Goal: Task Accomplishment & Management: Use online tool/utility

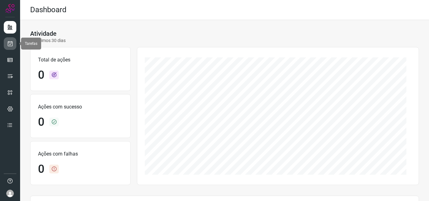
click at [9, 46] on icon at bounding box center [10, 43] width 7 height 6
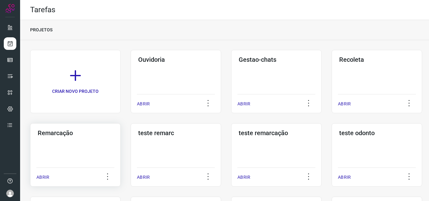
click at [66, 136] on h3 "Remarcação" at bounding box center [75, 133] width 75 height 8
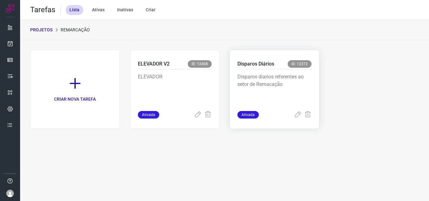
click at [263, 63] on p "Disparos Diários" at bounding box center [255, 64] width 37 height 8
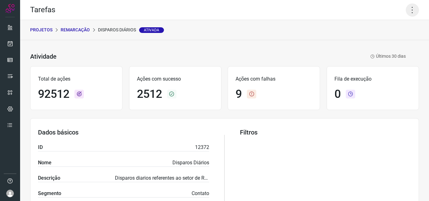
click at [409, 8] on icon at bounding box center [412, 9] width 13 height 13
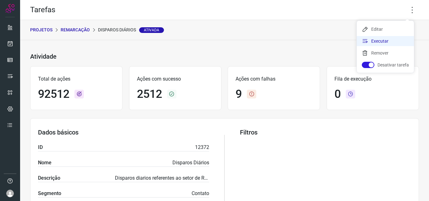
click at [369, 39] on li "Executar" at bounding box center [385, 41] width 57 height 10
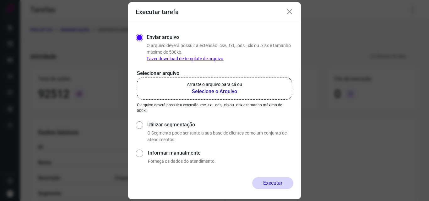
click at [203, 90] on b "Selecione o Arquivo" at bounding box center [214, 92] width 55 height 8
click at [0, 0] on input "Arraste o arquivo para cá ou Selecione o Arquivo" at bounding box center [0, 0] width 0 height 0
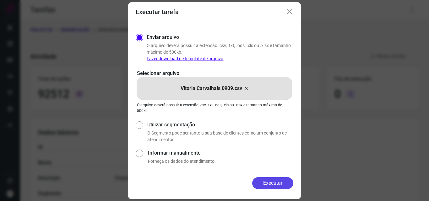
click at [274, 179] on button "Executar" at bounding box center [272, 183] width 41 height 12
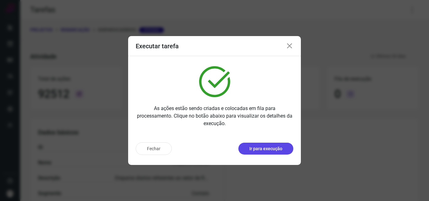
click at [260, 147] on p "Ir para execução" at bounding box center [265, 149] width 33 height 7
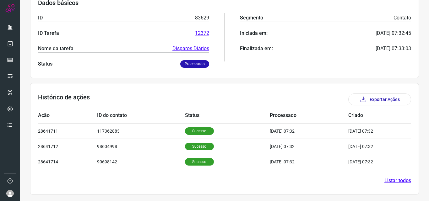
scroll to position [104, 0]
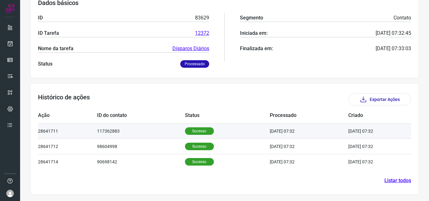
click at [185, 133] on p "Sucesso" at bounding box center [199, 131] width 29 height 8
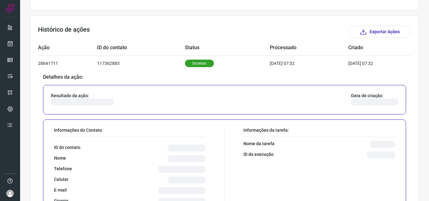
scroll to position [220, 0]
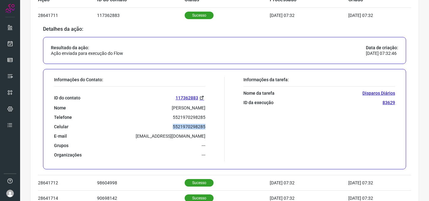
drag, startPoint x: 168, startPoint y: 126, endPoint x: 209, endPoint y: 125, distance: 41.1
click at [209, 125] on div "Informações do Contato: ID do contato 117362883 Nome Miriam Telefone 5521970298…" at bounding box center [138, 119] width 174 height 85
copy p "5521970298285"
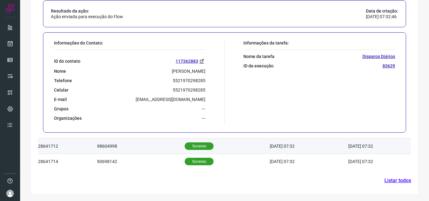
click at [192, 144] on p "Sucesso" at bounding box center [199, 147] width 29 height 8
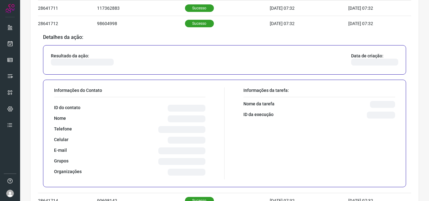
scroll to position [229, 0]
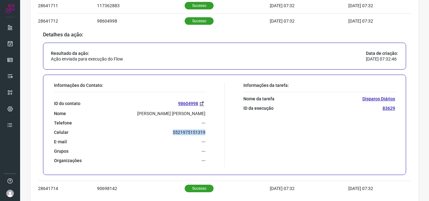
drag, startPoint x: 168, startPoint y: 133, endPoint x: 211, endPoint y: 132, distance: 42.7
click at [211, 132] on div "Informações do Contato: ID do contato 98604998 Nome Marilene Francisco Candido …" at bounding box center [138, 125] width 174 height 85
copy p "5521975151319"
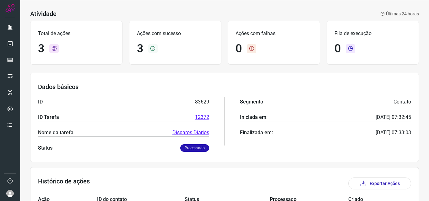
scroll to position [0, 0]
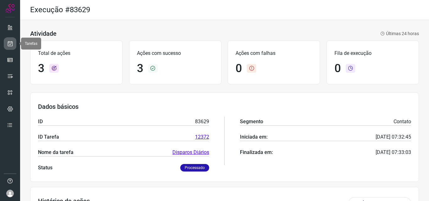
click at [11, 39] on link at bounding box center [10, 43] width 13 height 13
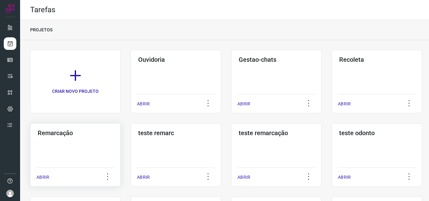
click at [50, 132] on h3 "Remarcação" at bounding box center [75, 133] width 75 height 8
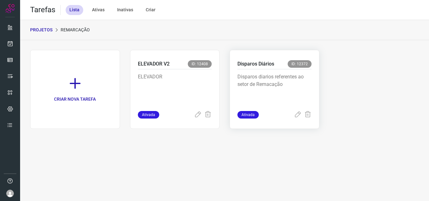
click at [250, 63] on p "Disparos Diários" at bounding box center [255, 64] width 37 height 8
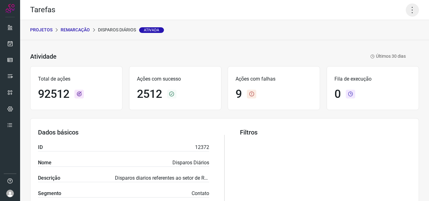
click at [406, 7] on icon at bounding box center [412, 9] width 13 height 13
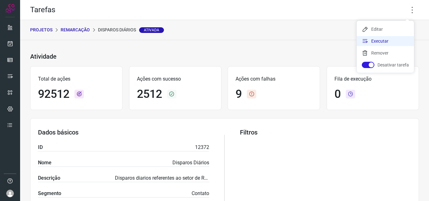
click at [371, 40] on li "Executar" at bounding box center [385, 41] width 57 height 10
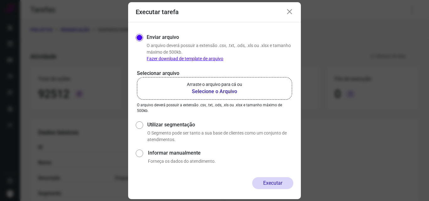
click at [196, 92] on b "Selecione o Arquivo" at bounding box center [214, 92] width 55 height 8
click at [0, 0] on input "Arraste o arquivo para cá ou Selecione o Arquivo" at bounding box center [0, 0] width 0 height 0
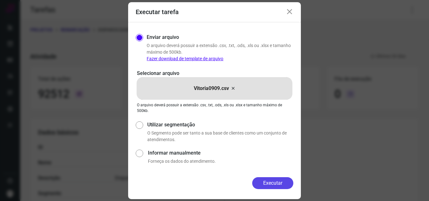
click at [267, 182] on button "Executar" at bounding box center [272, 183] width 41 height 12
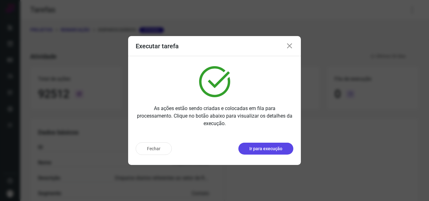
click at [277, 150] on p "Ir para execução" at bounding box center [265, 149] width 33 height 7
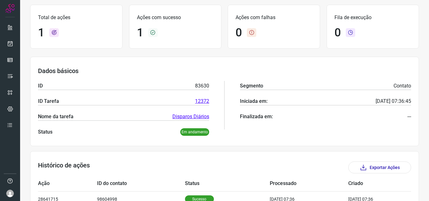
scroll to position [73, 0]
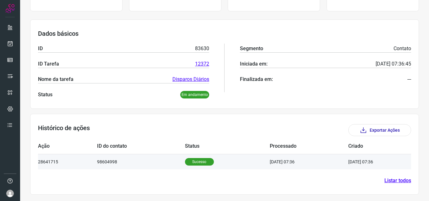
click at [188, 157] on td "Sucesso" at bounding box center [227, 161] width 85 height 15
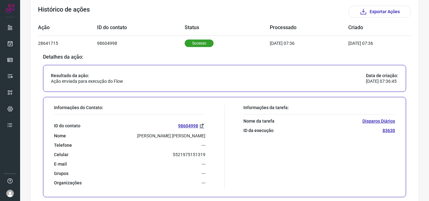
scroll to position [199, 0]
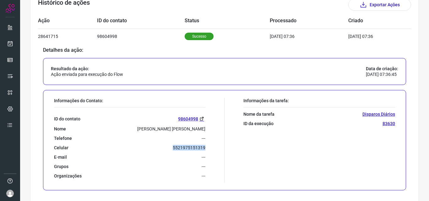
drag, startPoint x: 170, startPoint y: 145, endPoint x: 209, endPoint y: 149, distance: 39.5
click at [209, 149] on div "Informações do Contato: ID do contato 98604998 Nome Marilene Francisco Candido …" at bounding box center [138, 140] width 174 height 85
copy p "5521975151319"
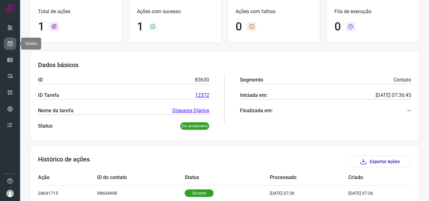
click at [13, 44] on link at bounding box center [10, 43] width 13 height 13
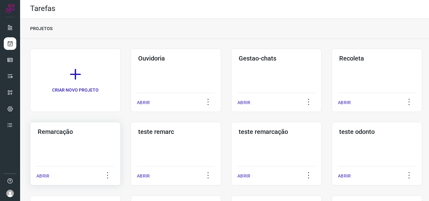
click at [51, 134] on h3 "Remarcação" at bounding box center [75, 132] width 75 height 8
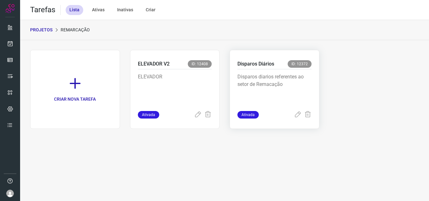
click at [261, 68] on div "Disparos Diários ID: 12372" at bounding box center [274, 64] width 74 height 9
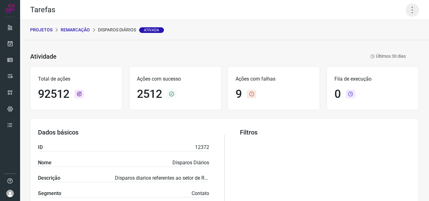
click at [407, 10] on icon at bounding box center [412, 9] width 13 height 13
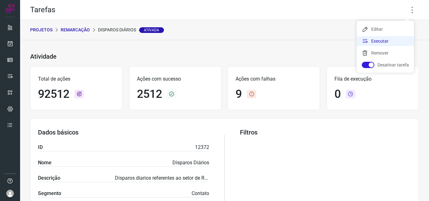
click at [377, 43] on li "Executar" at bounding box center [385, 41] width 57 height 10
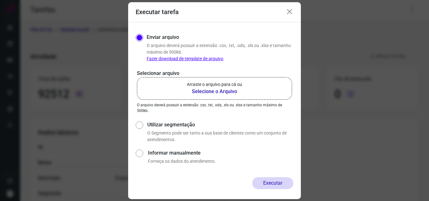
click at [204, 94] on b "Selecione o Arquivo" at bounding box center [214, 92] width 55 height 8
click at [0, 0] on input "Arraste o arquivo para cá ou Selecione o Arquivo" at bounding box center [0, 0] width 0 height 0
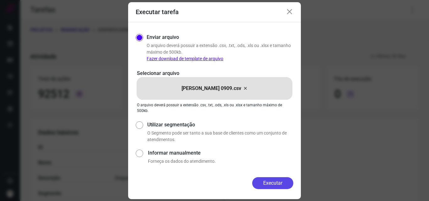
click at [277, 181] on button "Executar" at bounding box center [272, 183] width 41 height 12
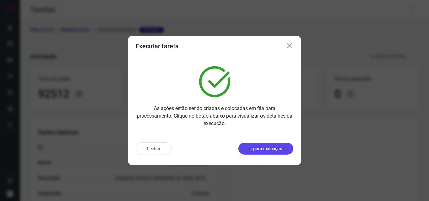
click at [255, 149] on p "Ir para execução" at bounding box center [265, 149] width 33 height 7
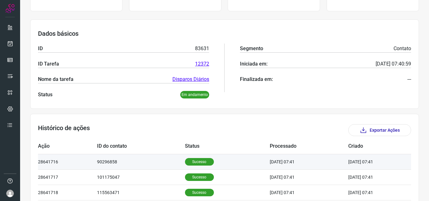
scroll to position [94, 0]
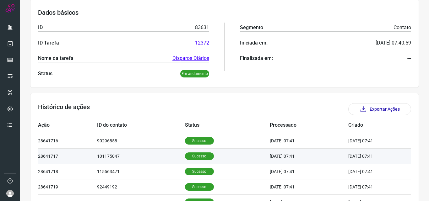
click at [194, 152] on td "Sucesso" at bounding box center [227, 155] width 85 height 15
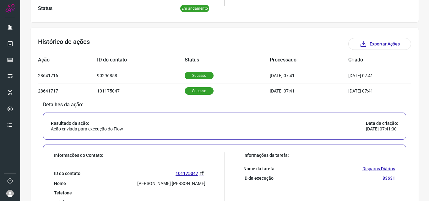
scroll to position [188, 0]
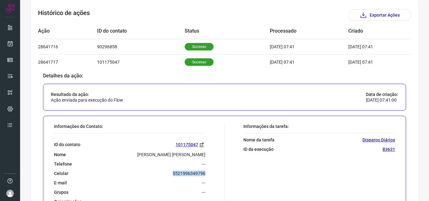
drag, startPoint x: 162, startPoint y: 175, endPoint x: 208, endPoint y: 175, distance: 45.8
click at [208, 175] on div "Informações do Contato: ID do contato 101175047 Nome Iris Vanessa Barbosa de Am…" at bounding box center [138, 166] width 174 height 85
copy p "5521996349796"
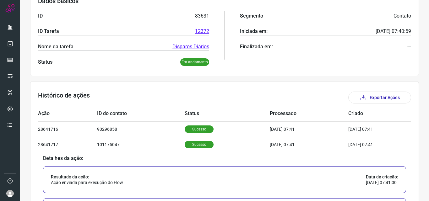
scroll to position [0, 0]
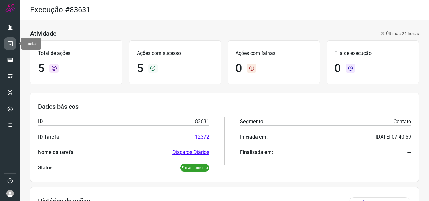
click at [9, 47] on link at bounding box center [10, 43] width 13 height 13
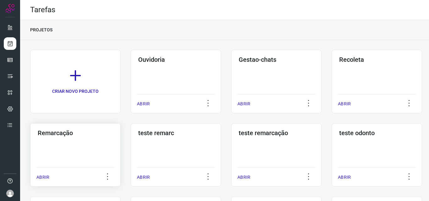
click at [51, 131] on h3 "Remarcação" at bounding box center [75, 133] width 75 height 8
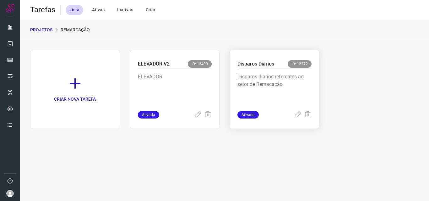
click at [251, 63] on p "Disparos Diários" at bounding box center [255, 64] width 37 height 8
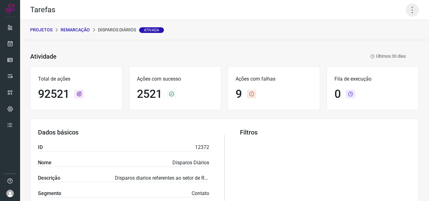
click at [408, 12] on icon at bounding box center [412, 9] width 13 height 13
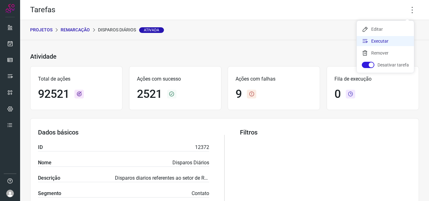
click at [378, 42] on li "Executar" at bounding box center [385, 41] width 57 height 10
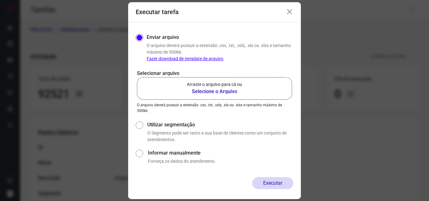
click at [210, 90] on b "Selecione o Arquivo" at bounding box center [214, 92] width 55 height 8
click at [0, 0] on input "Arraste o arquivo para cá ou Selecione o Arquivo" at bounding box center [0, 0] width 0 height 0
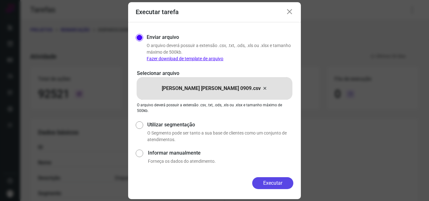
click at [267, 186] on button "Executar" at bounding box center [272, 183] width 41 height 12
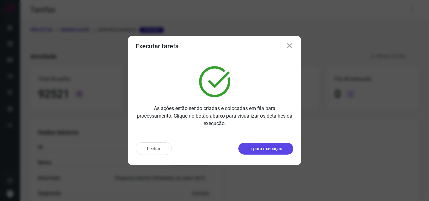
click at [268, 148] on p "Ir para execução" at bounding box center [265, 149] width 33 height 7
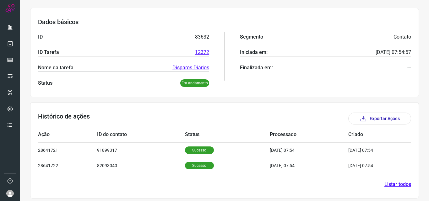
scroll to position [89, 0]
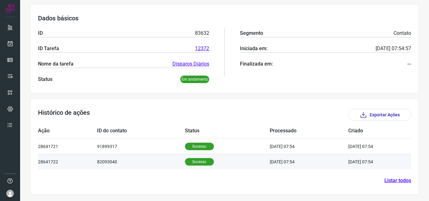
click at [189, 159] on p "Sucesso" at bounding box center [199, 162] width 29 height 8
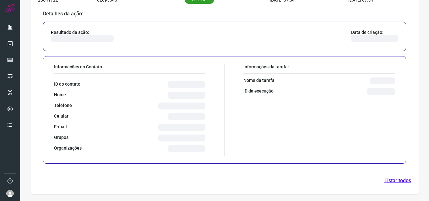
scroll to position [241, 0]
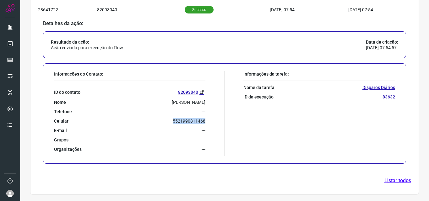
drag, startPoint x: 171, startPoint y: 118, endPoint x: 204, endPoint y: 121, distance: 33.4
click at [204, 121] on div "Informações do Contato: ID do contato 82093040 Nome vanessa Telefone --- Celula…" at bounding box center [138, 113] width 174 height 85
copy p "5521990811468"
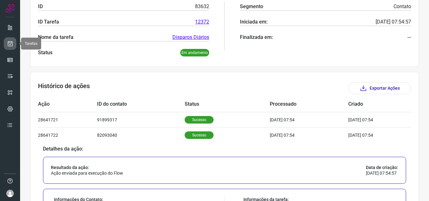
click at [13, 42] on icon at bounding box center [10, 43] width 7 height 6
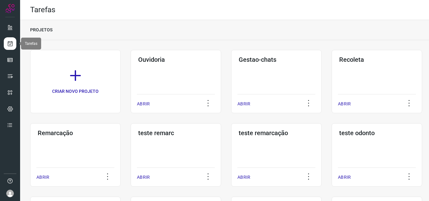
click at [9, 39] on link at bounding box center [10, 43] width 13 height 13
click at [54, 132] on h3 "Remarcação" at bounding box center [75, 133] width 75 height 8
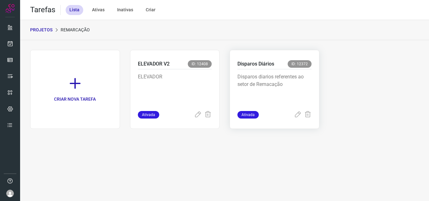
click at [258, 65] on p "Disparos Diários" at bounding box center [255, 64] width 37 height 8
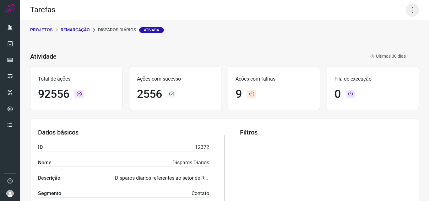
click at [411, 11] on icon at bounding box center [412, 9] width 13 height 13
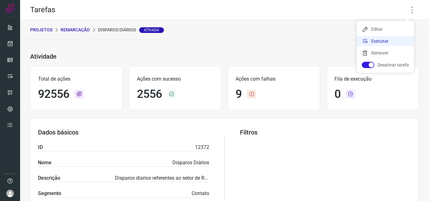
click at [375, 38] on li "Executar" at bounding box center [385, 41] width 57 height 10
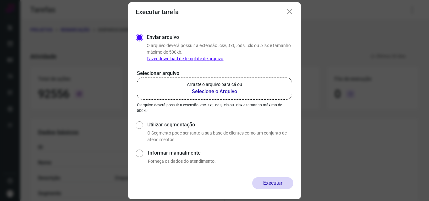
click at [206, 92] on b "Selecione o Arquivo" at bounding box center [214, 92] width 55 height 8
click at [0, 0] on input "Arraste o arquivo para cá ou Selecione o Arquivo" at bounding box center [0, 0] width 0 height 0
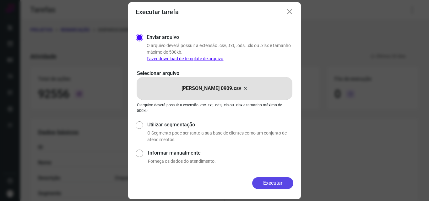
click at [275, 184] on button "Executar" at bounding box center [272, 183] width 41 height 12
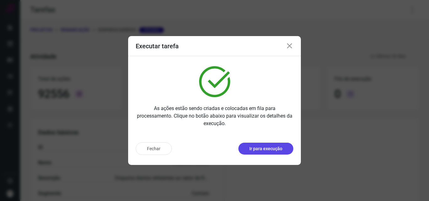
click at [276, 147] on p "Ir para execução" at bounding box center [265, 149] width 33 height 7
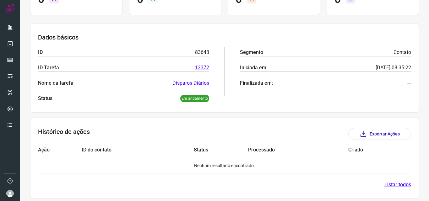
scroll to position [107, 0]
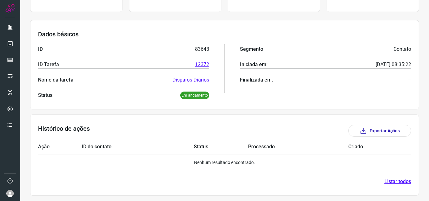
scroll to position [107, 0]
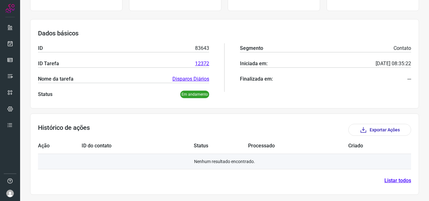
click at [203, 162] on td "Nenhum resultado encontrado." at bounding box center [224, 161] width 373 height 15
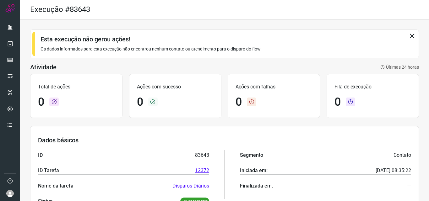
scroll to position [0, 0]
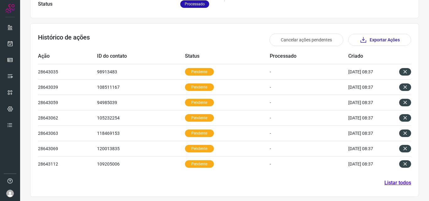
scroll to position [166, 0]
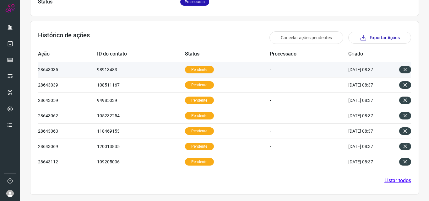
click at [192, 73] on p "Pendente" at bounding box center [199, 70] width 29 height 8
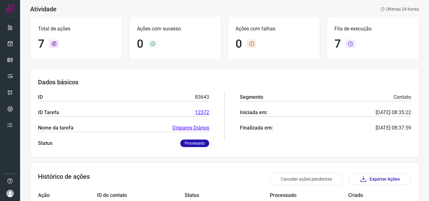
scroll to position [0, 0]
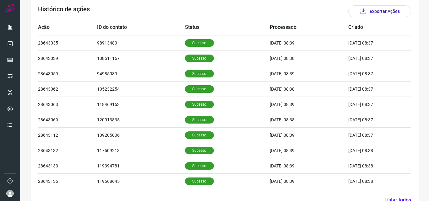
scroll to position [212, 0]
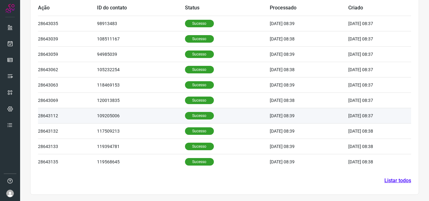
click at [195, 114] on p "Sucesso" at bounding box center [199, 116] width 29 height 8
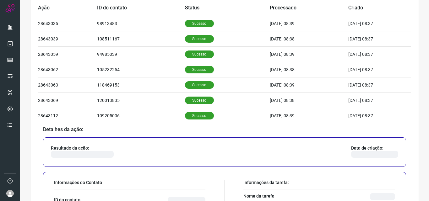
scroll to position [306, 0]
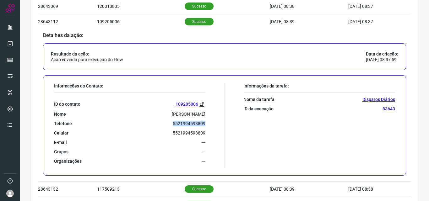
drag, startPoint x: 167, startPoint y: 121, endPoint x: 209, endPoint y: 121, distance: 41.8
click at [209, 121] on div "Informações do Contato: ID do contato 109205006 Nome Daniel Pertile Telefone 55…" at bounding box center [138, 125] width 174 height 85
copy p "5521994598809"
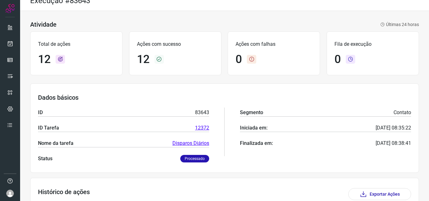
scroll to position [0, 0]
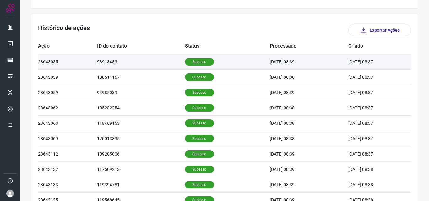
scroll to position [188, 0]
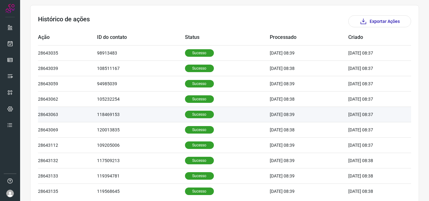
scroll to position [188, 0]
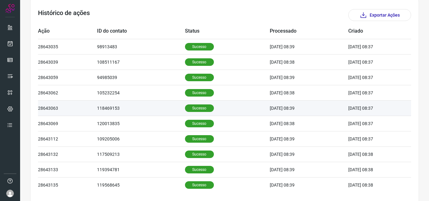
click at [193, 109] on p "Sucesso" at bounding box center [199, 109] width 29 height 8
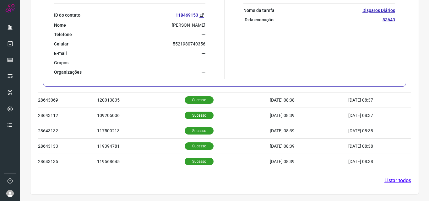
scroll to position [301, 0]
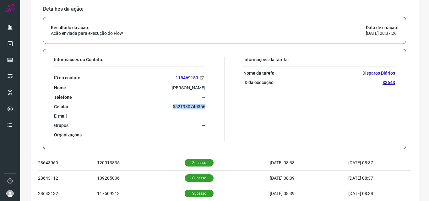
drag, startPoint x: 169, startPoint y: 105, endPoint x: 214, endPoint y: 107, distance: 45.9
click at [214, 107] on div "Informações do Contato: ID do contato 118469153 Nome [PERSON_NAME] Telefone ---…" at bounding box center [138, 99] width 174 height 85
copy p "5521980740356"
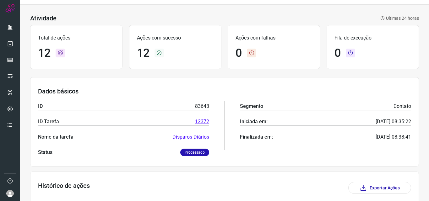
scroll to position [0, 0]
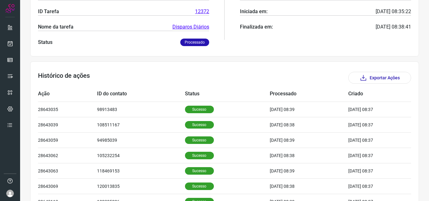
scroll to position [188, 0]
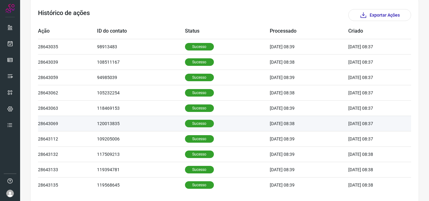
click at [197, 122] on p "Sucesso" at bounding box center [199, 124] width 29 height 8
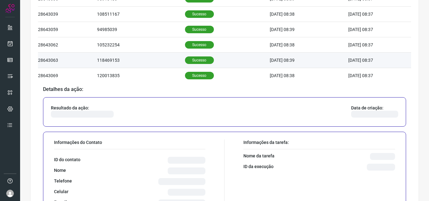
scroll to position [314, 0]
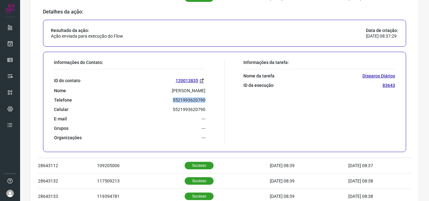
drag, startPoint x: 169, startPoint y: 100, endPoint x: 219, endPoint y: 99, distance: 49.9
click at [219, 99] on div "Informações do Contato: ID do contato 120013835 Nome [PERSON_NAME] Telefone 552…" at bounding box center [138, 102] width 174 height 85
copy p "5521993620790"
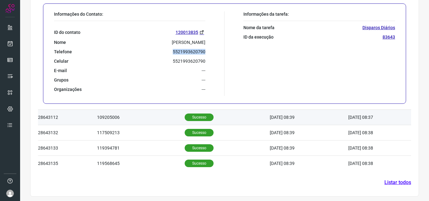
scroll to position [364, 0]
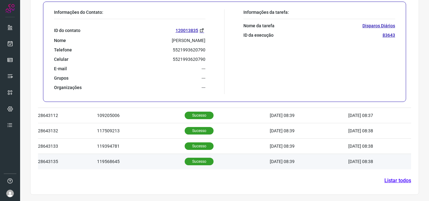
click at [188, 160] on p "Sucesso" at bounding box center [199, 162] width 29 height 8
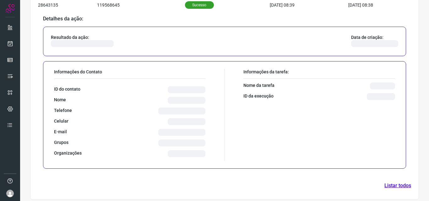
scroll to position [364, 0]
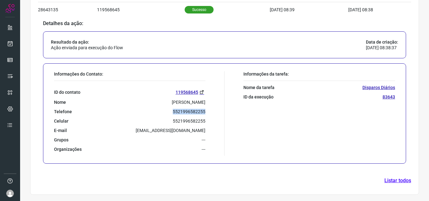
drag, startPoint x: 170, startPoint y: 112, endPoint x: 214, endPoint y: 110, distance: 44.6
click at [214, 110] on div "Informações do Contato: ID do contato 119568645 Nome Carla Ferreira Dieppe Tele…" at bounding box center [138, 113] width 174 height 85
copy p "5521996582255"
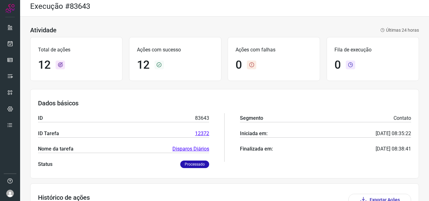
scroll to position [0, 0]
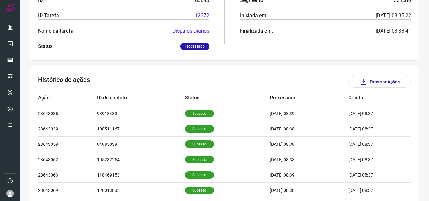
scroll to position [157, 0]
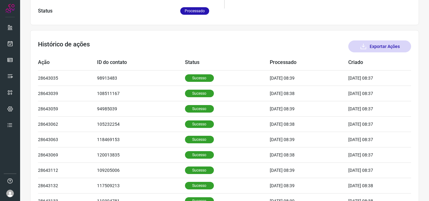
click at [368, 44] on button "Exportar Ações" at bounding box center [379, 46] width 63 height 12
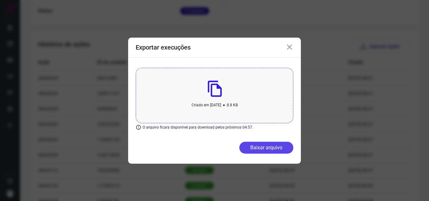
click at [267, 143] on button "Baixar arquivo" at bounding box center [266, 148] width 54 height 12
click at [288, 44] on icon at bounding box center [290, 48] width 8 height 8
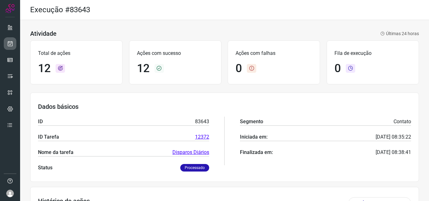
click at [10, 41] on icon at bounding box center [10, 43] width 7 height 6
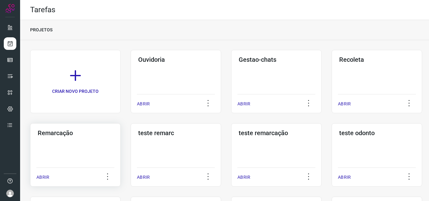
click at [66, 129] on h3 "Remarcação" at bounding box center [75, 133] width 75 height 8
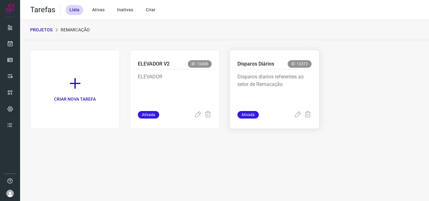
click at [256, 62] on p "Disparos Diários" at bounding box center [255, 64] width 37 height 8
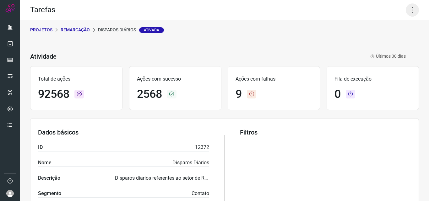
click at [407, 14] on icon at bounding box center [412, 9] width 13 height 13
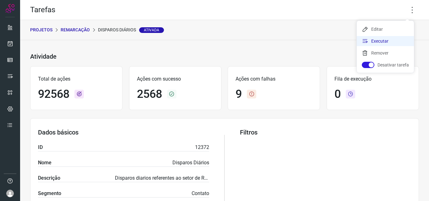
click at [379, 41] on li "Executar" at bounding box center [385, 41] width 57 height 10
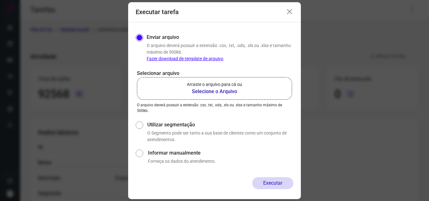
click at [226, 91] on b "Selecione o Arquivo" at bounding box center [214, 92] width 55 height 8
click at [0, 0] on input "Arraste o arquivo para cá ou Selecione o Arquivo" at bounding box center [0, 0] width 0 height 0
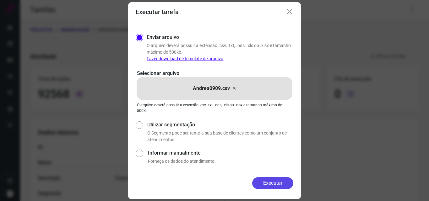
click at [267, 184] on button "Executar" at bounding box center [272, 183] width 41 height 12
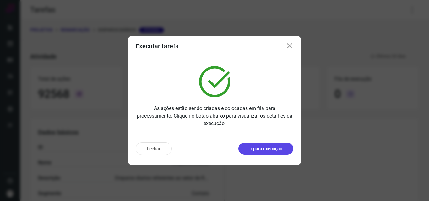
click at [262, 147] on p "Ir para execução" at bounding box center [265, 149] width 33 height 7
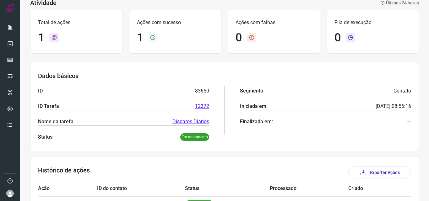
scroll to position [73, 0]
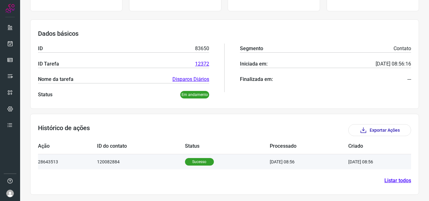
click at [192, 160] on p "Sucesso" at bounding box center [199, 162] width 29 height 8
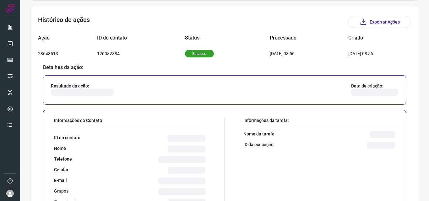
scroll to position [199, 0]
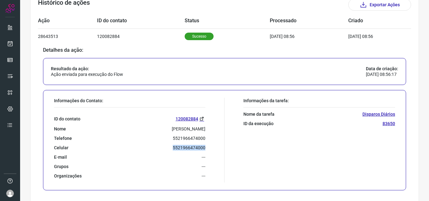
drag, startPoint x: 170, startPoint y: 146, endPoint x: 214, endPoint y: 147, distance: 43.3
click at [214, 147] on div "Informações do Contato: ID do contato 120082884 Nome [PERSON_NAME] Telefone 552…" at bounding box center [138, 140] width 174 height 85
copy p "5521966474000"
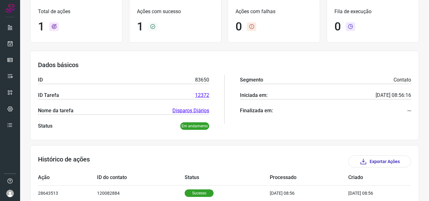
scroll to position [0, 0]
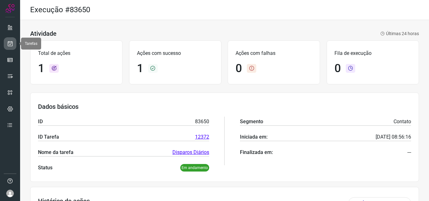
click at [8, 41] on icon at bounding box center [10, 43] width 7 height 6
